Goal: Find specific fact

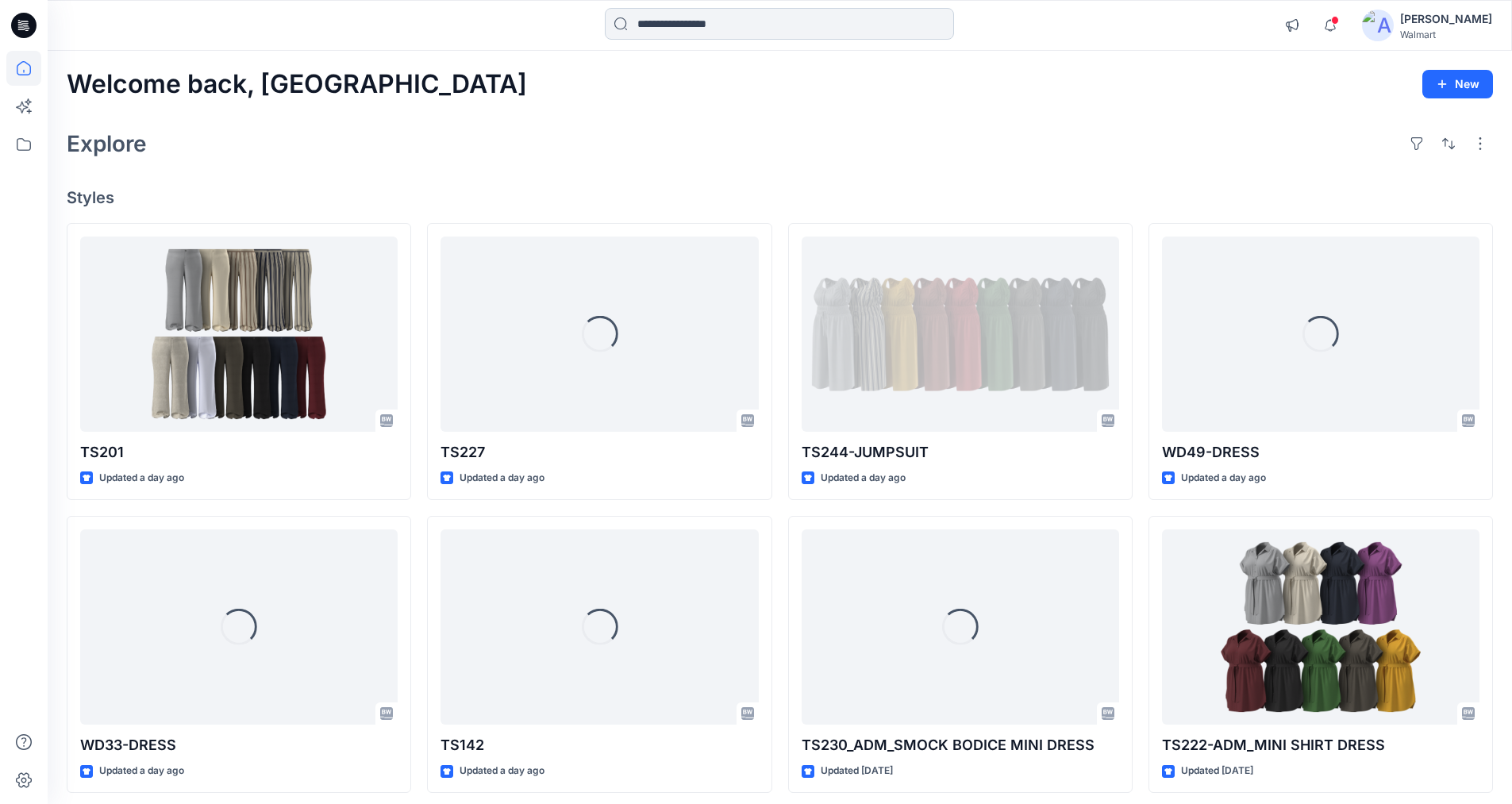
click at [712, 21] on input at bounding box center [779, 24] width 350 height 32
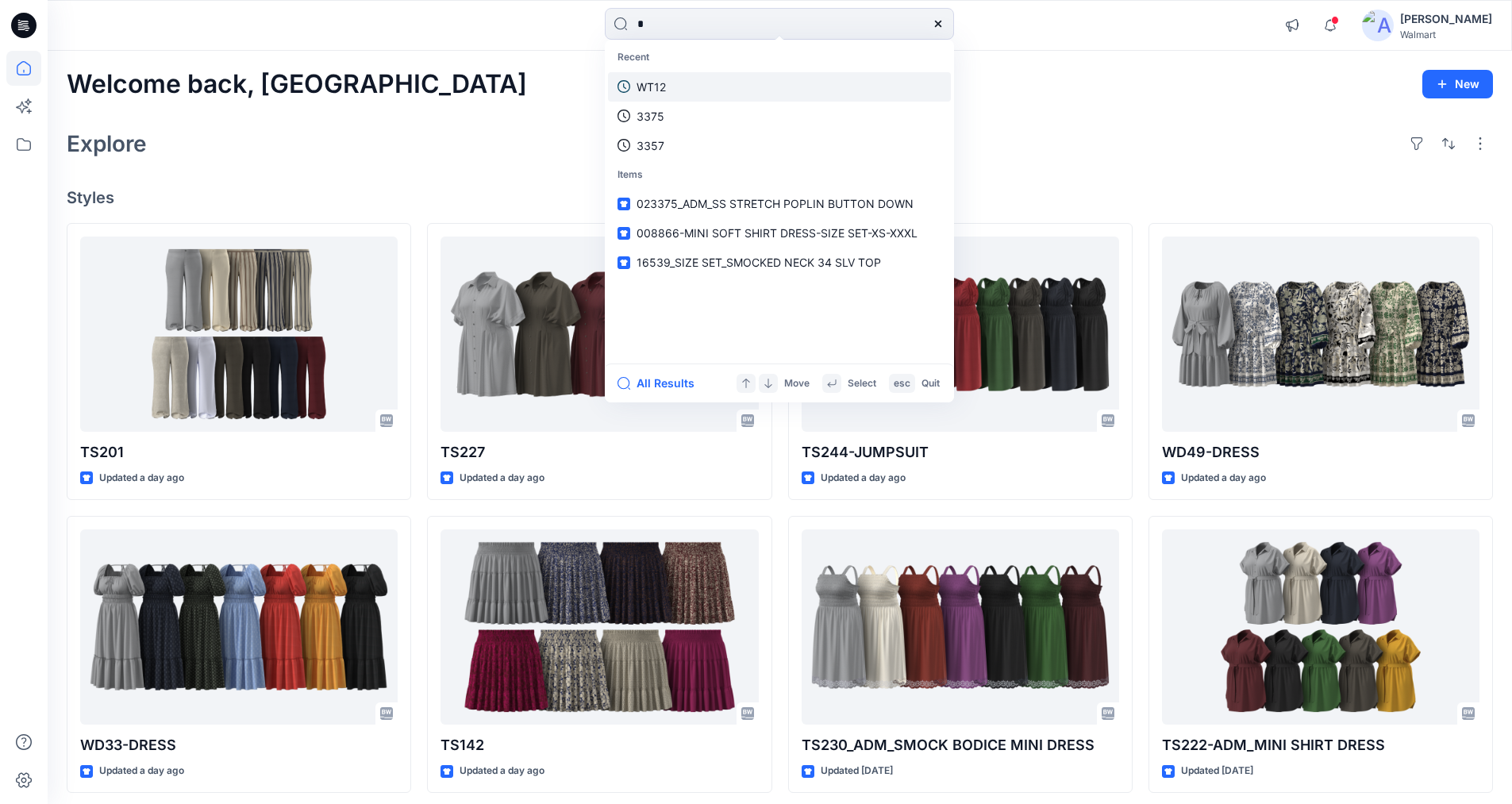
type input "*"
click at [665, 81] on p "WT12" at bounding box center [652, 87] width 30 height 17
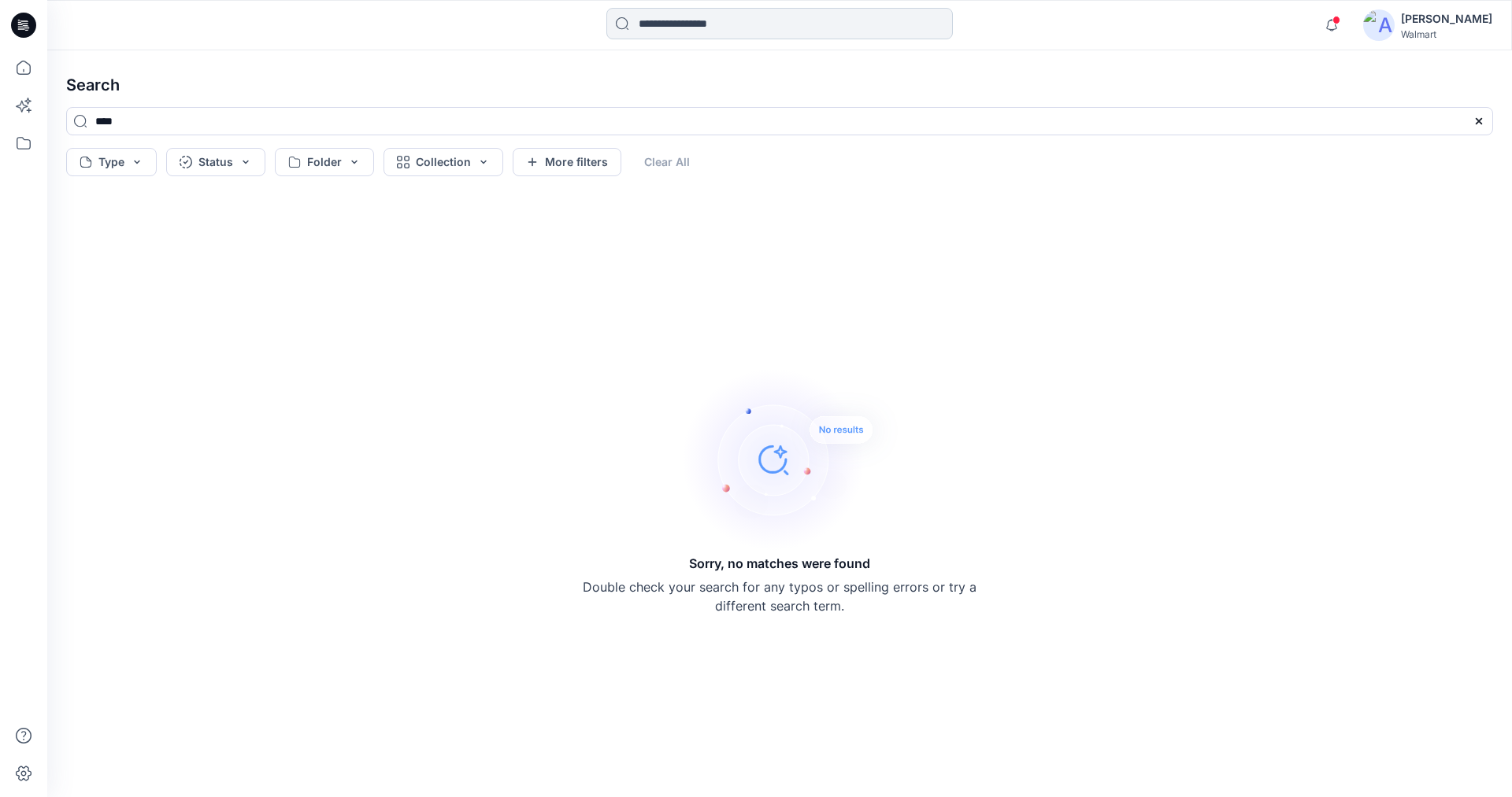
click at [739, 19] on input at bounding box center [780, 24] width 347 height 31
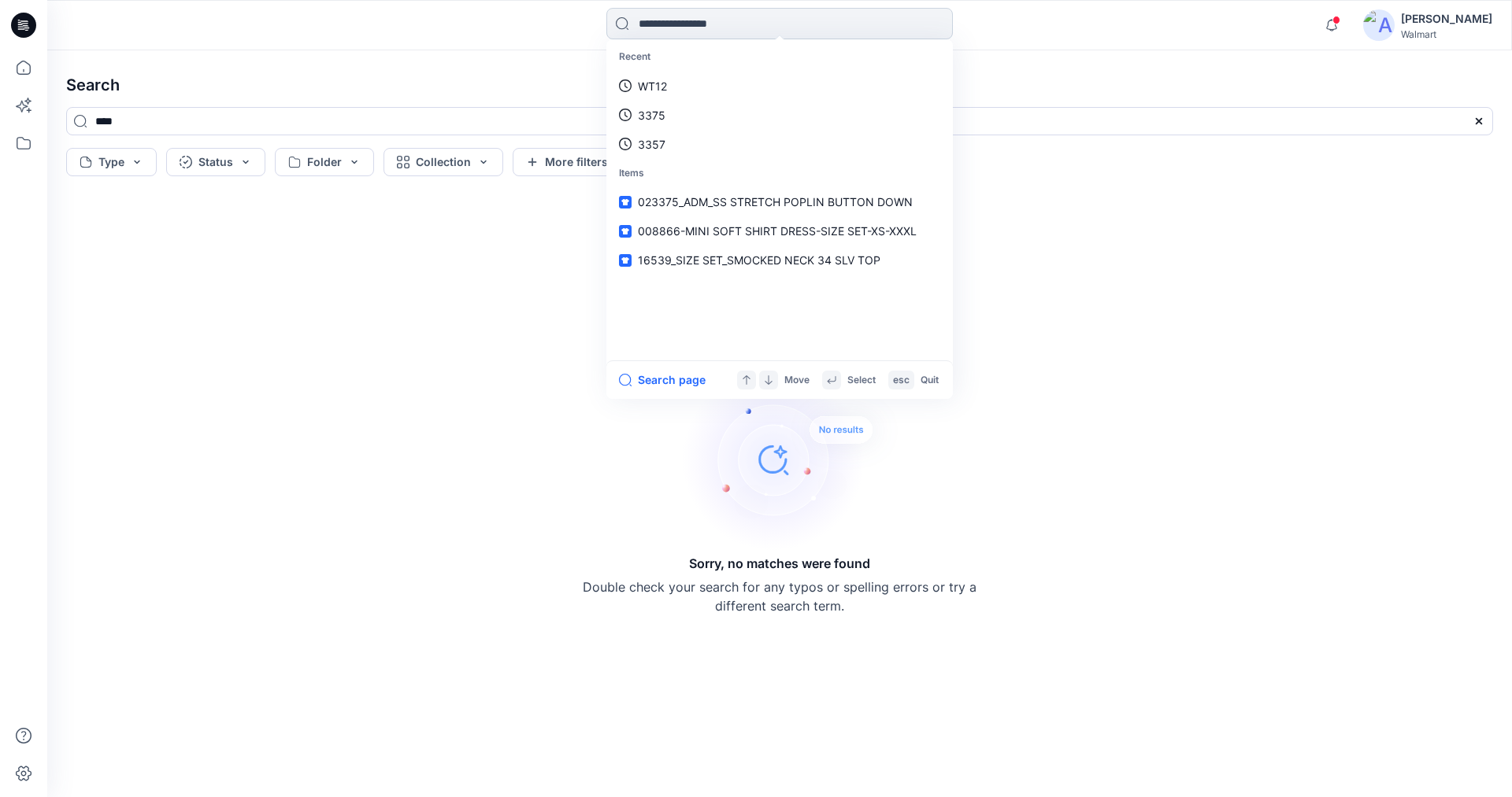
click at [761, 18] on input at bounding box center [780, 24] width 347 height 31
type input "*****"
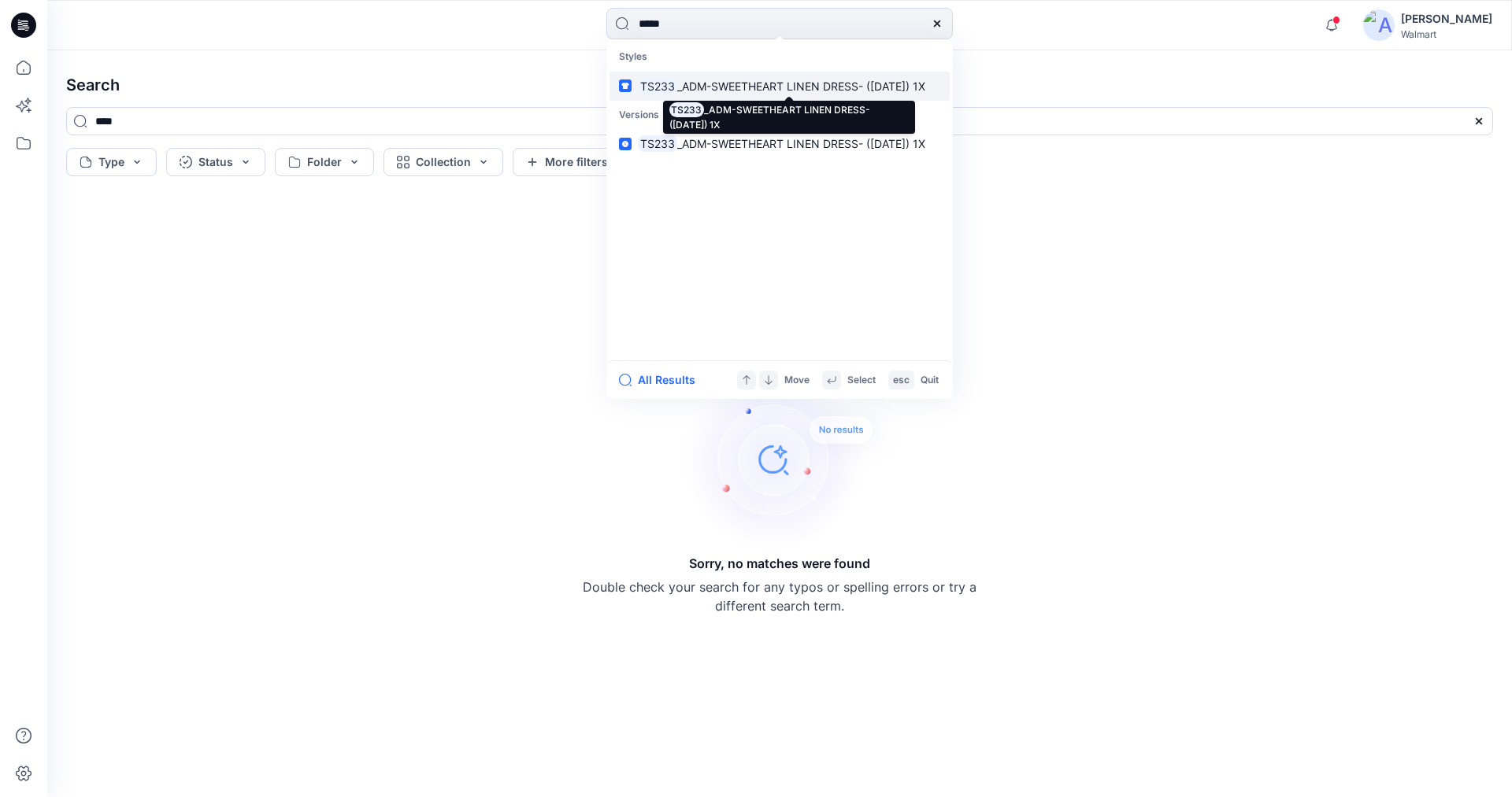
click at [734, 78] on p "TS233 _ADM-SWEETHEART LINEN DRESS- ([DATE]) 1X" at bounding box center [781, 86] width 288 height 17
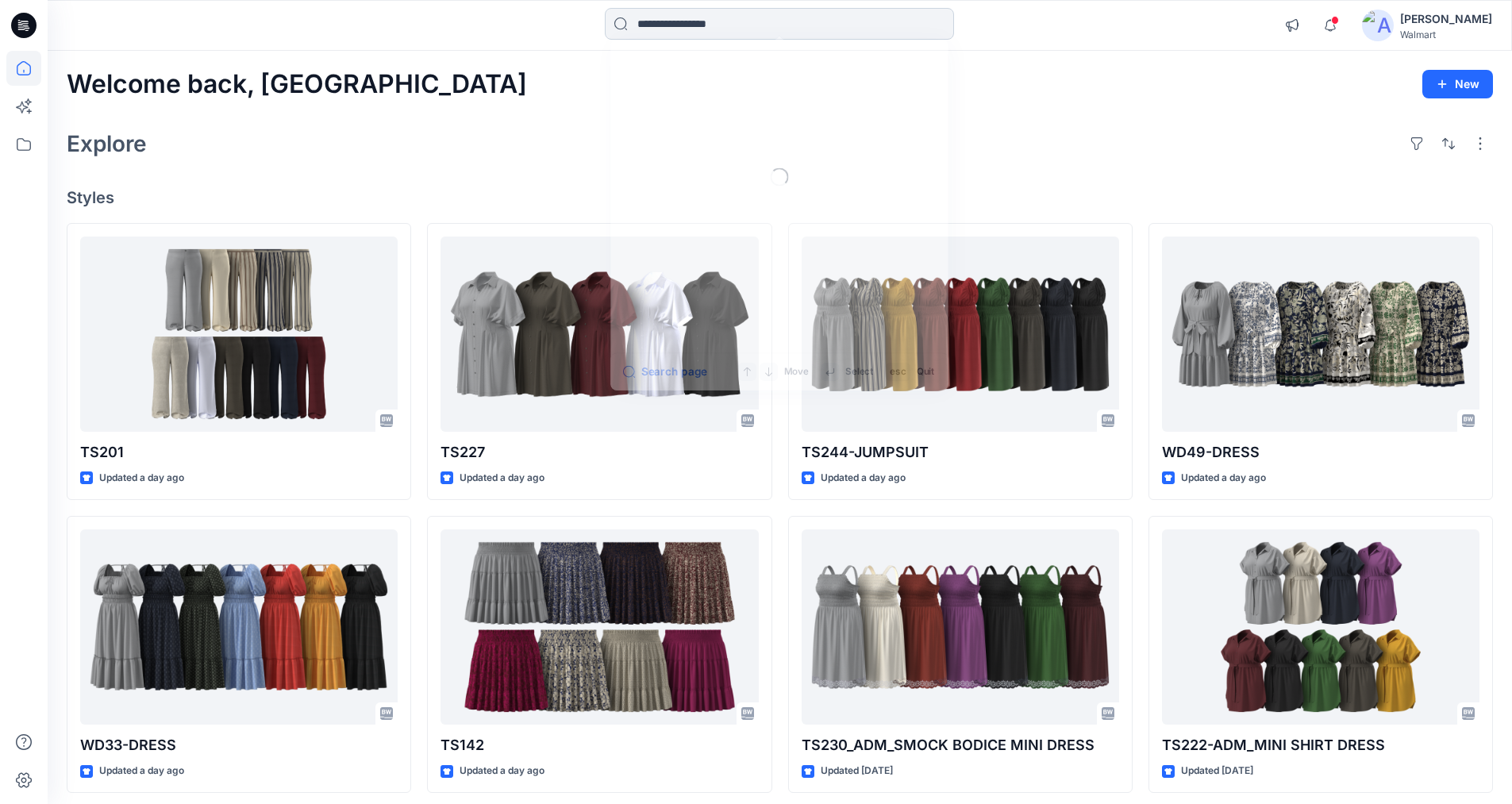
click at [743, 22] on input at bounding box center [779, 24] width 350 height 32
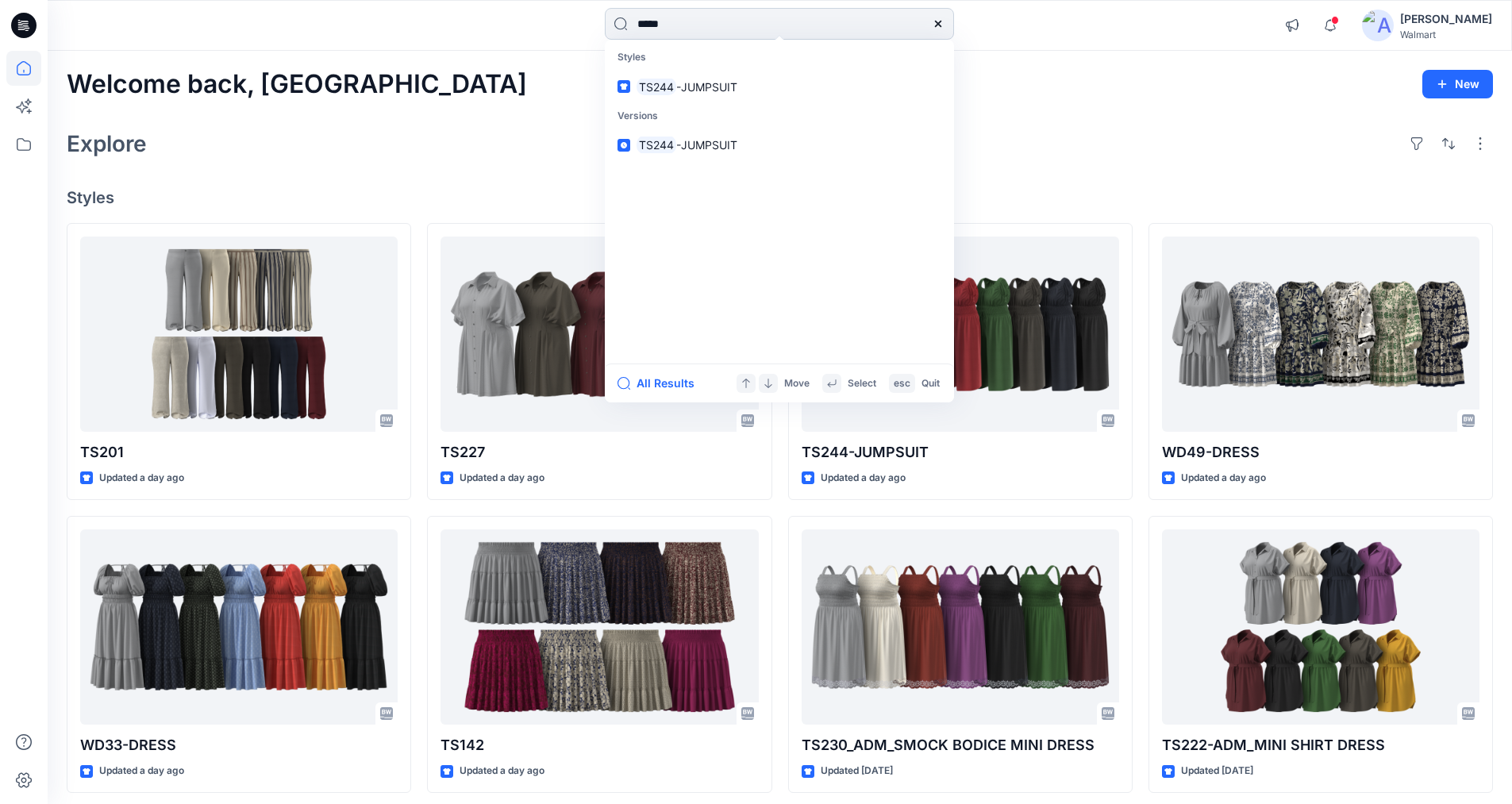
click at [683, 25] on input "*****" at bounding box center [779, 24] width 350 height 32
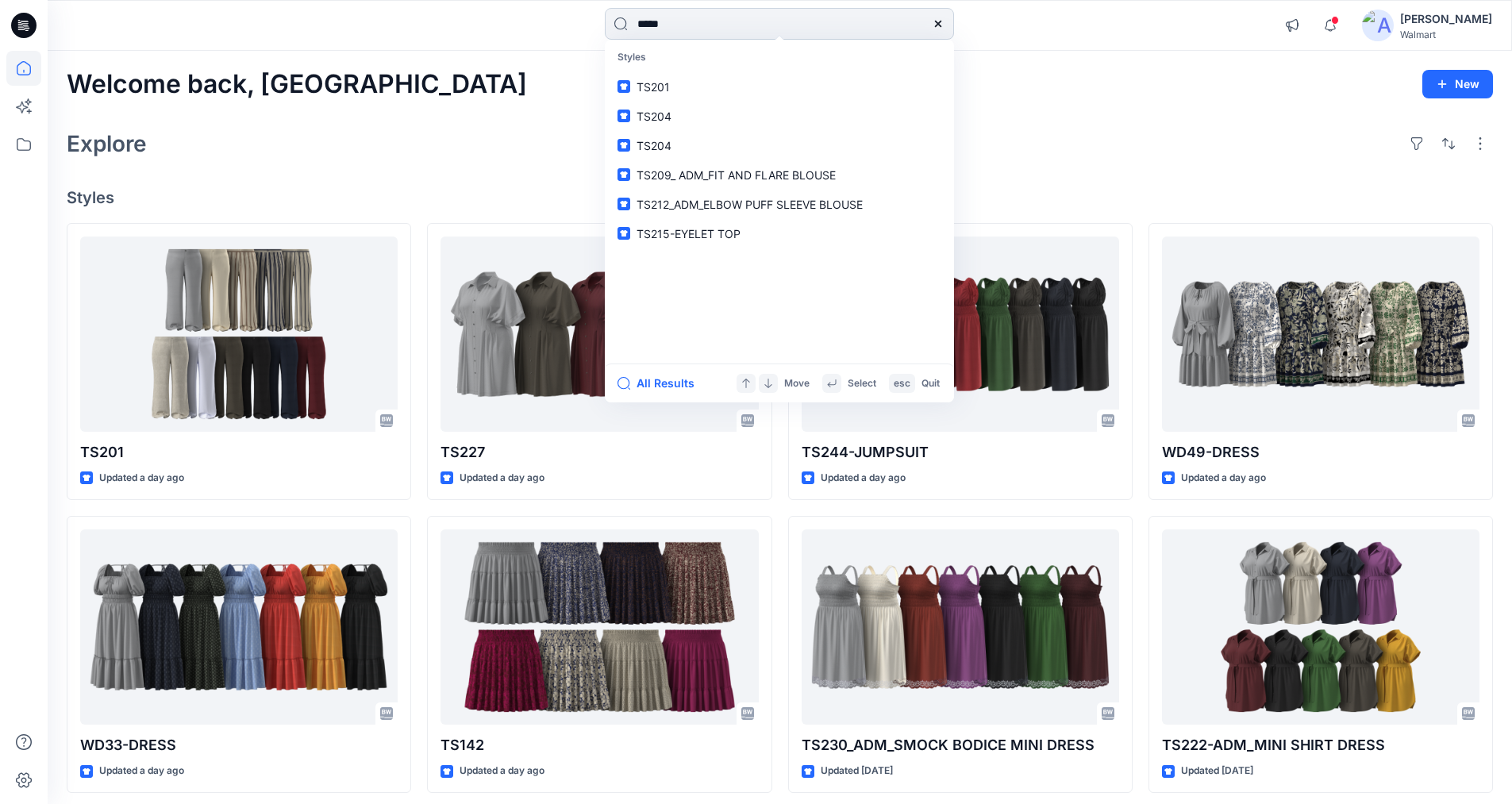
type input "*****"
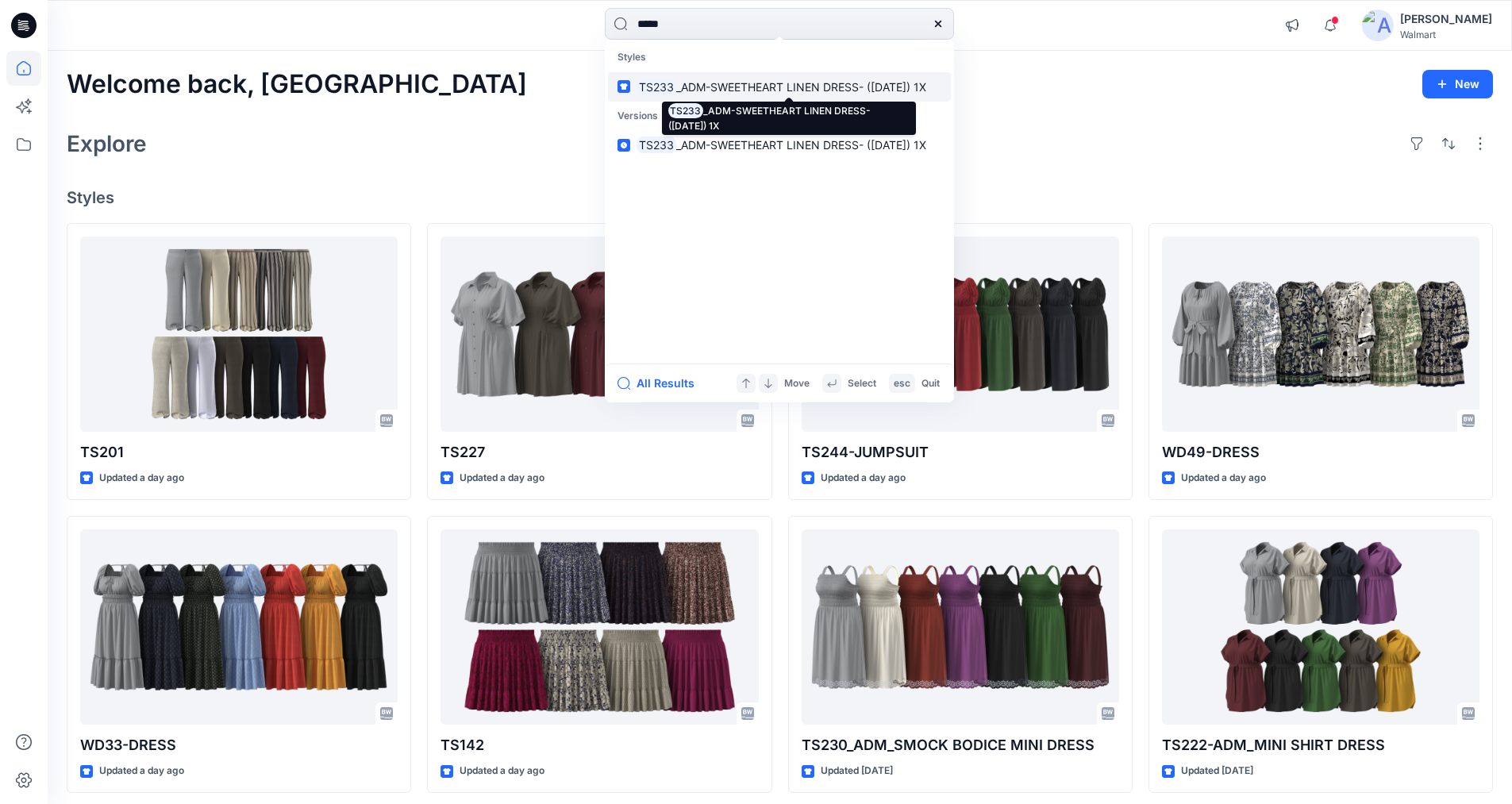
click at [689, 84] on span "_ADM-SWEETHEART LINEN DRESS- ([DATE]) 1X" at bounding box center [801, 87] width 250 height 13
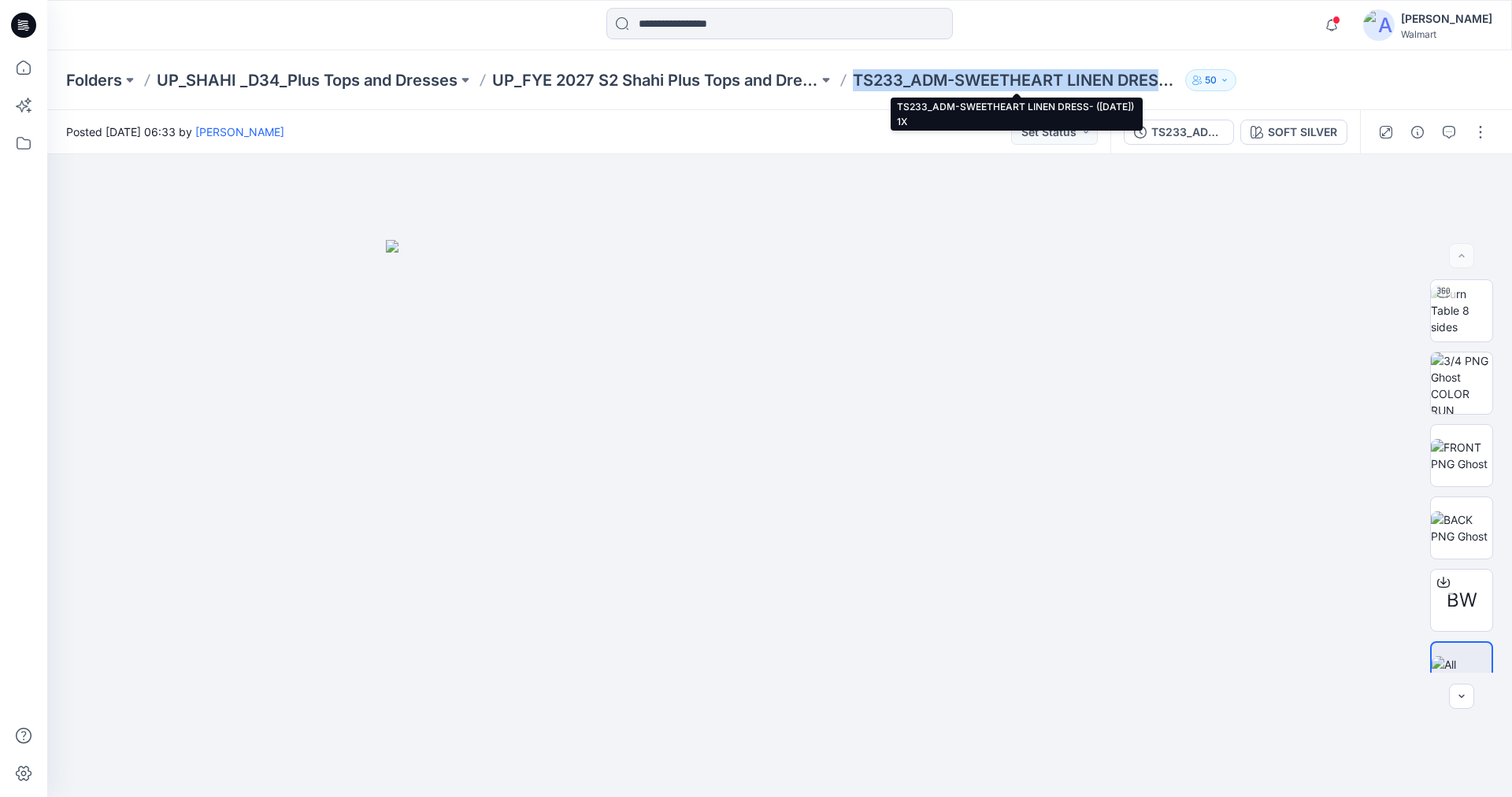
drag, startPoint x: 856, startPoint y: 77, endPoint x: 1174, endPoint y: 77, distance: 318.0
click at [1174, 77] on p "TS233_ADM-SWEETHEART LINEN DRESS- ([DATE]) 1X" at bounding box center [1015, 80] width 326 height 22
copy p "TS233_ADM-SWEETHEART LINEN DRESS-"
click at [879, 72] on p "TS233_ADM-SWEETHEART LINEN DRESS- ([DATE]) 1X" at bounding box center [1015, 80] width 326 height 22
drag, startPoint x: 854, startPoint y: 80, endPoint x: 1173, endPoint y: 76, distance: 319.0
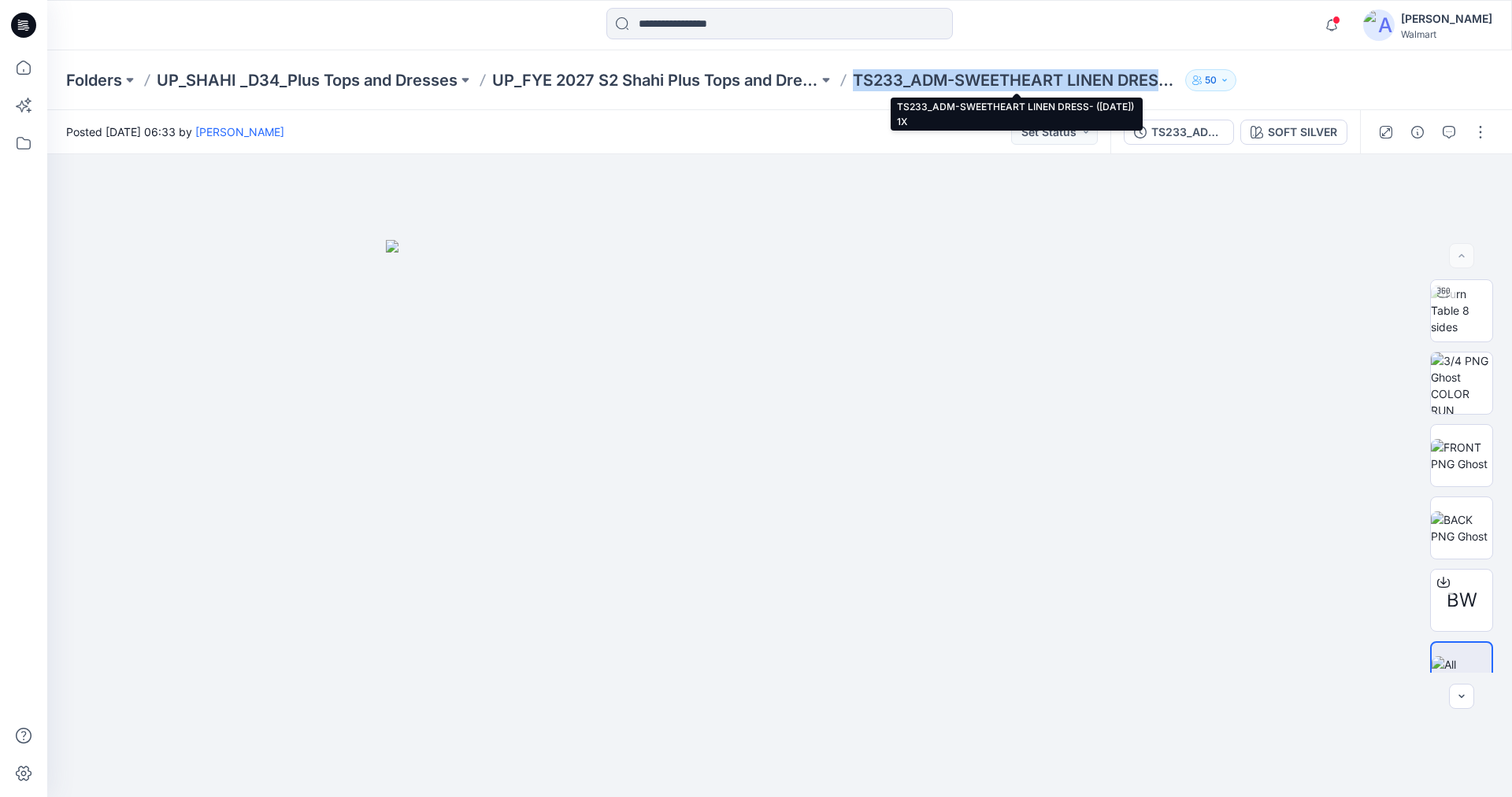
click at [1173, 76] on p "TS233_ADM-SWEETHEART LINEN DRESS- ([DATE]) 1X" at bounding box center [1015, 80] width 326 height 22
copy p "TS233_ADM-SWEETHEART LINEN DRESS"
click at [874, 77] on p "TS233_ADM-SWEETHEART LINEN DRESS- ([DATE]) 1X" at bounding box center [1015, 80] width 326 height 22
drag, startPoint x: 855, startPoint y: 80, endPoint x: 1174, endPoint y: 81, distance: 319.0
click at [1174, 81] on p "TS233_ADM-SWEETHEART LINEN DRESS- ([DATE]) 1X" at bounding box center [1015, 80] width 326 height 22
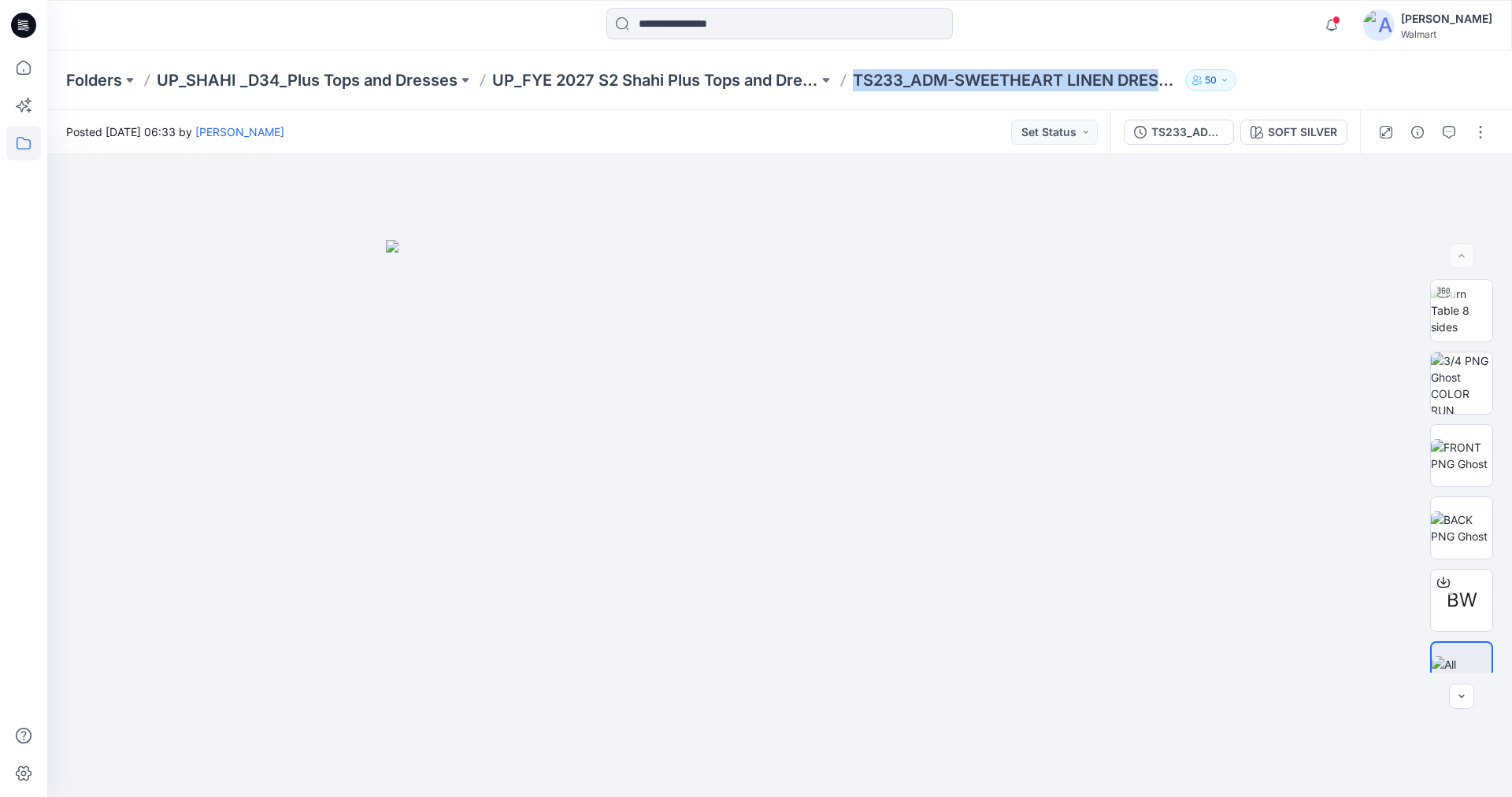
copy p "TS233_ADM-SWEETHEART LINEN DRESS"
